Goal: Find specific page/section: Find specific page/section

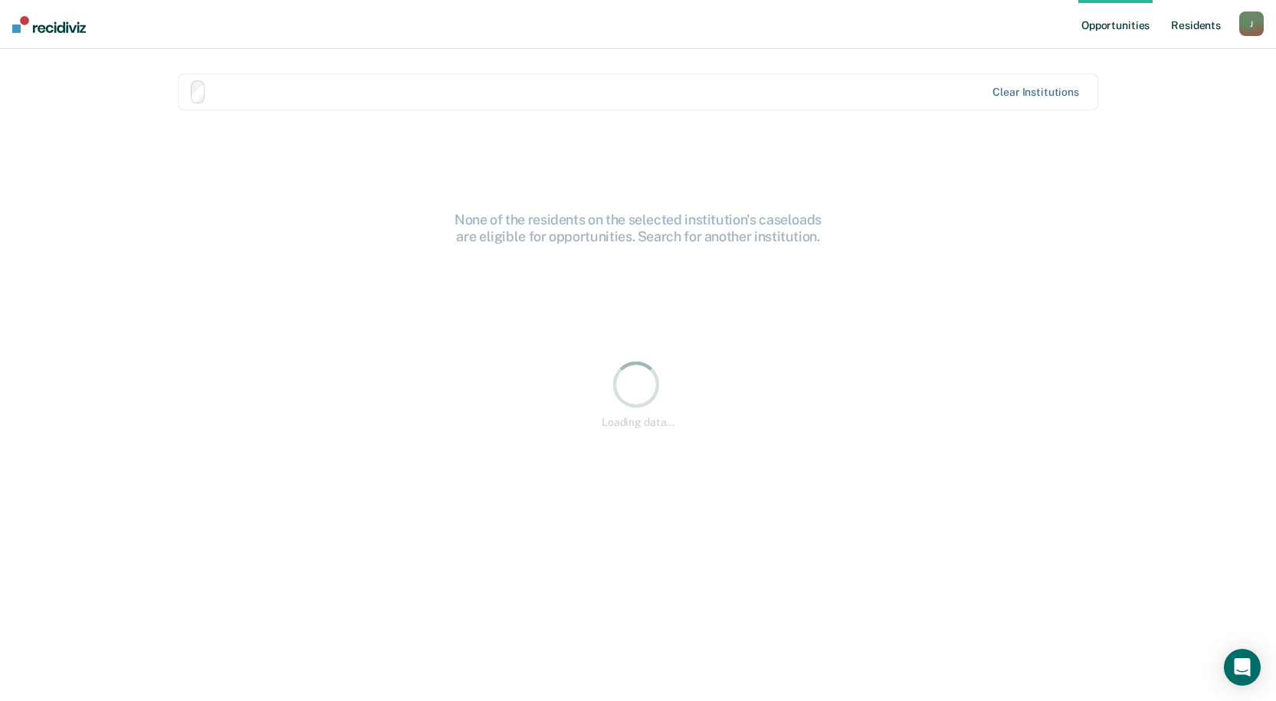
click at [1194, 25] on link "Resident s" at bounding box center [1196, 24] width 56 height 49
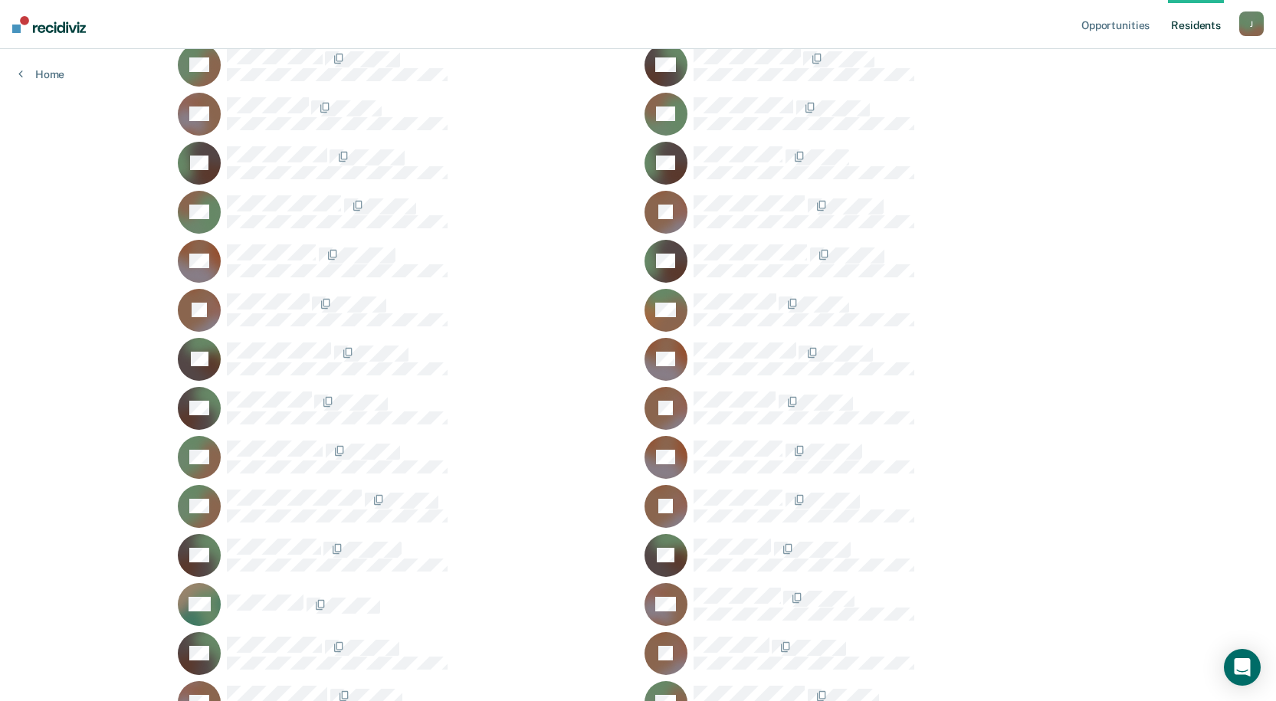
scroll to position [18635, 0]
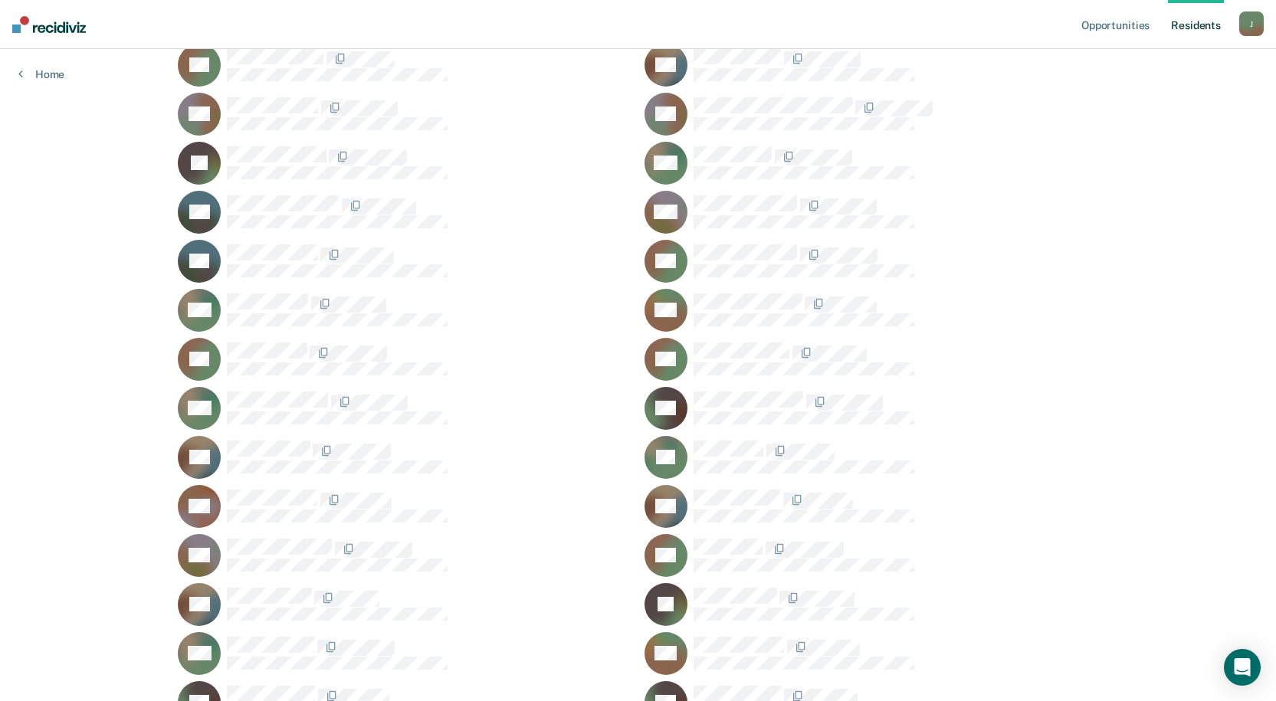
click at [261, 340] on div "AG" at bounding box center [405, 359] width 454 height 43
